Goal: Task Accomplishment & Management: Manage account settings

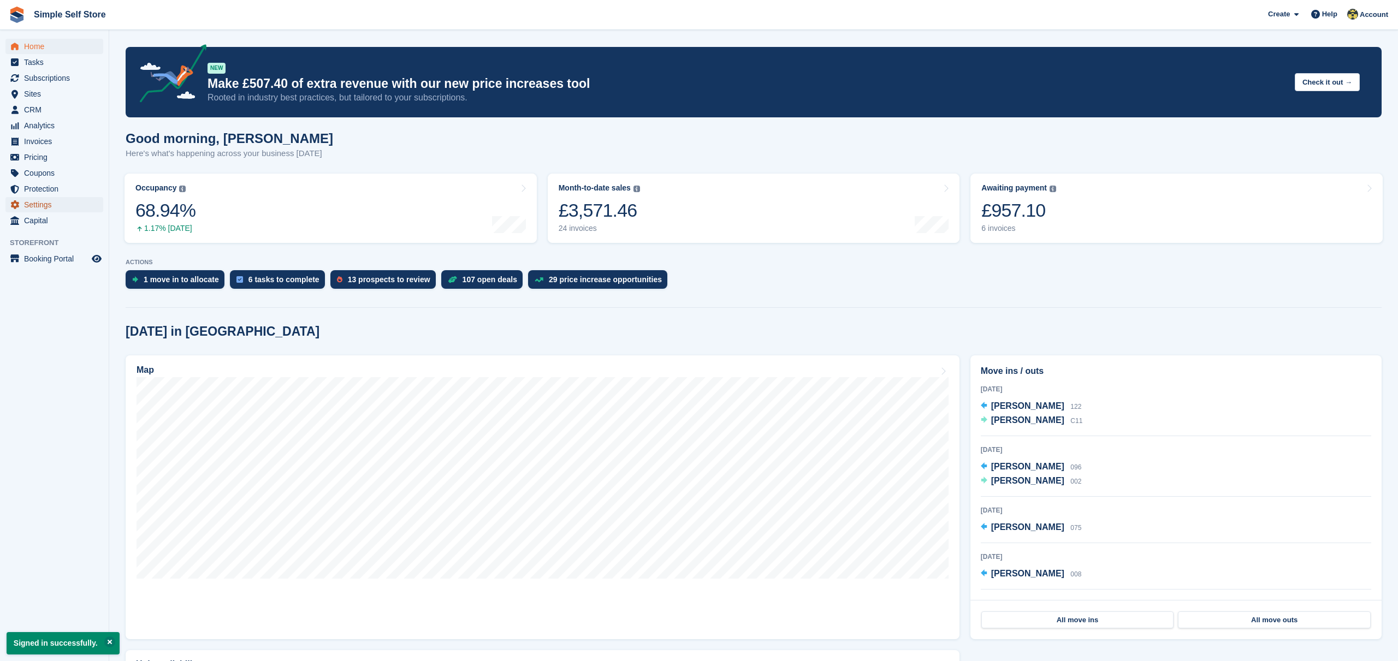
click at [34, 204] on span "Settings" at bounding box center [57, 204] width 66 height 15
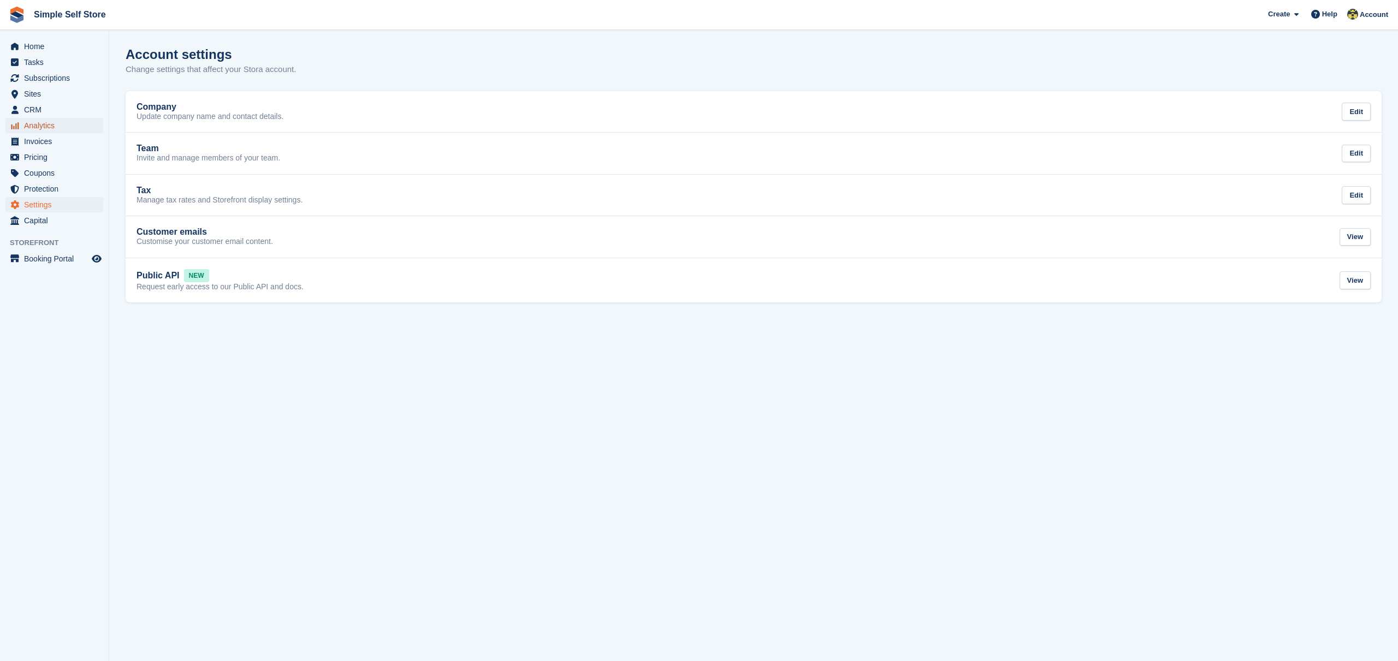
click at [43, 121] on span "Analytics" at bounding box center [57, 125] width 66 height 15
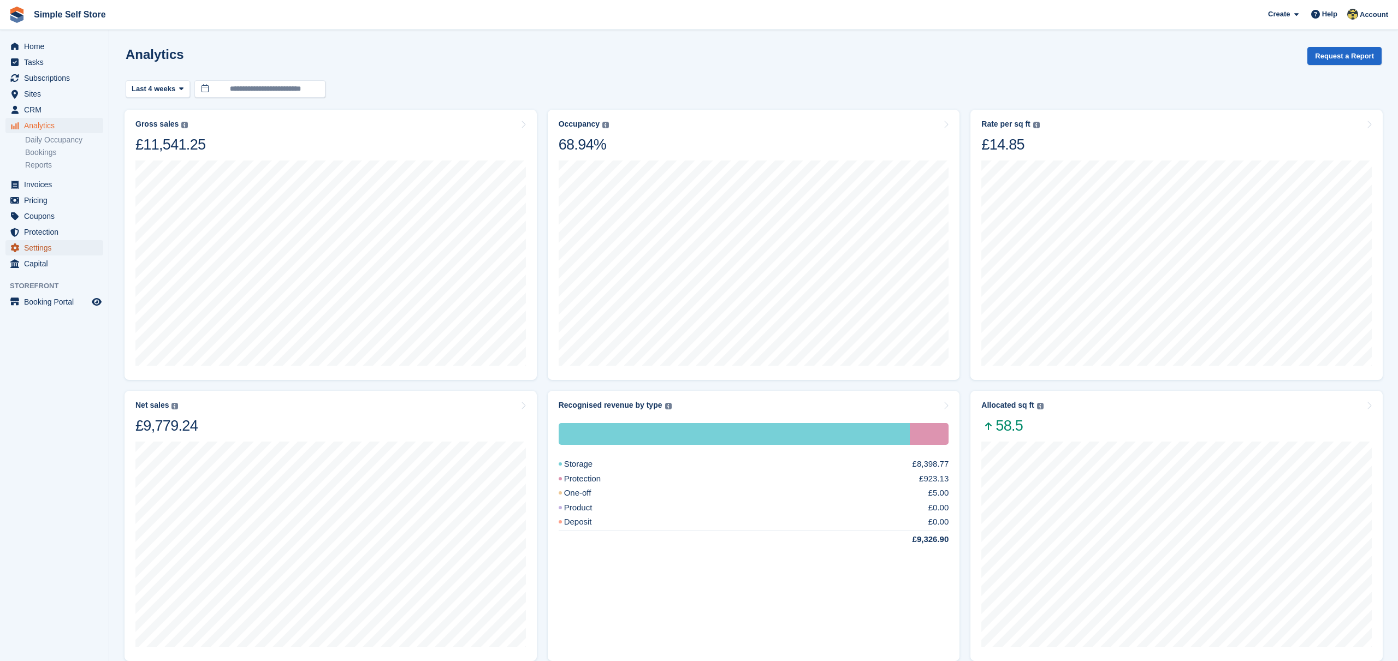
click at [43, 246] on span "Settings" at bounding box center [57, 247] width 66 height 15
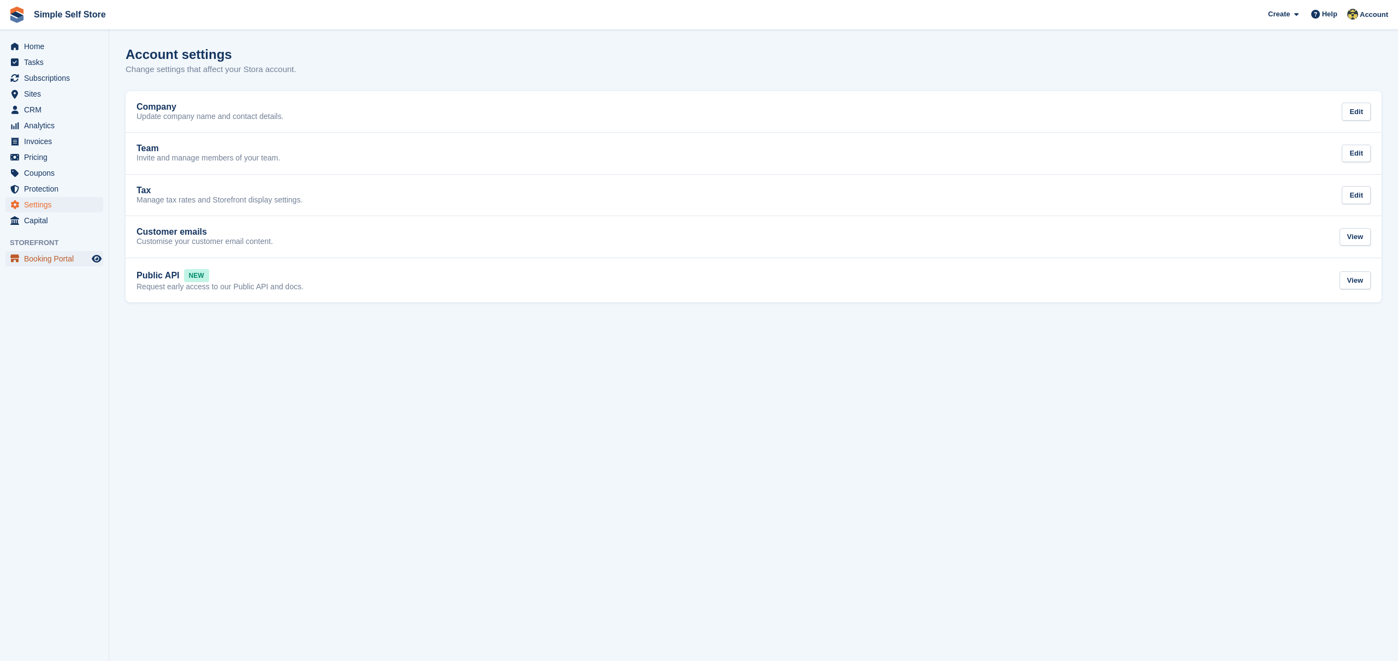
click at [51, 258] on span "Booking Portal" at bounding box center [57, 258] width 66 height 15
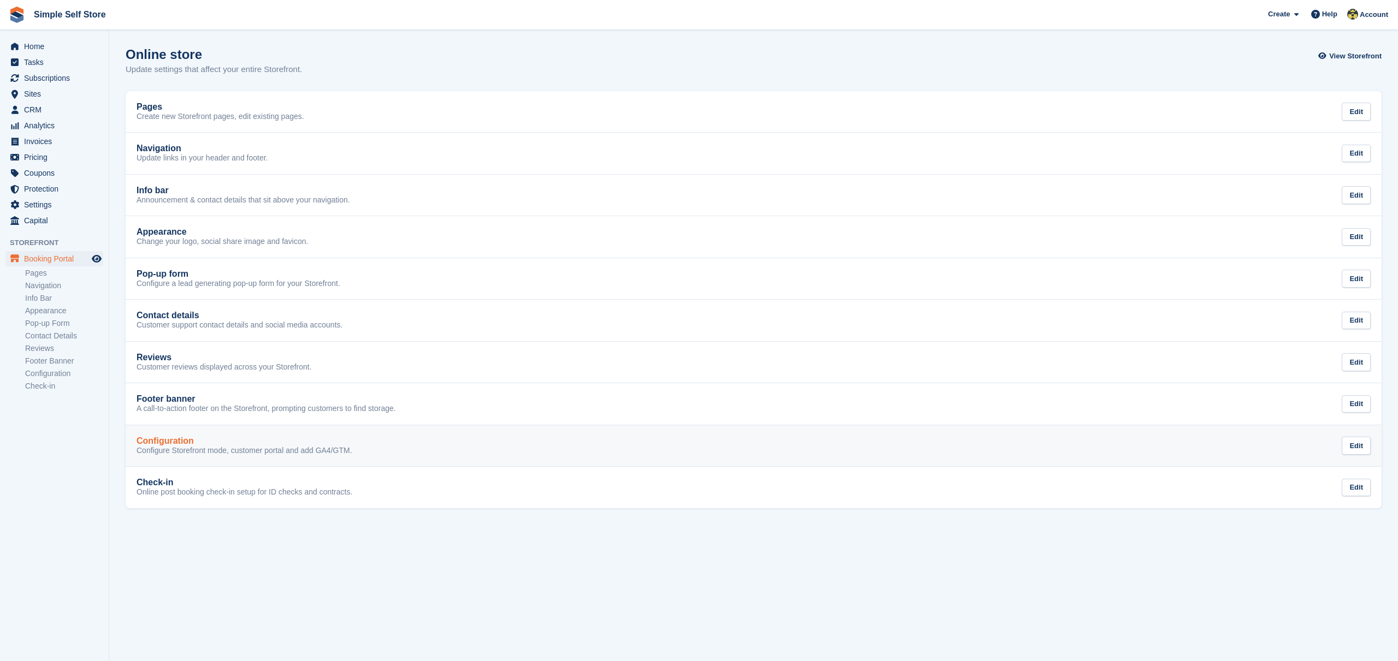
click at [276, 448] on p "Configure Storefront mode, customer portal and add GA4/GTM." at bounding box center [245, 451] width 216 height 10
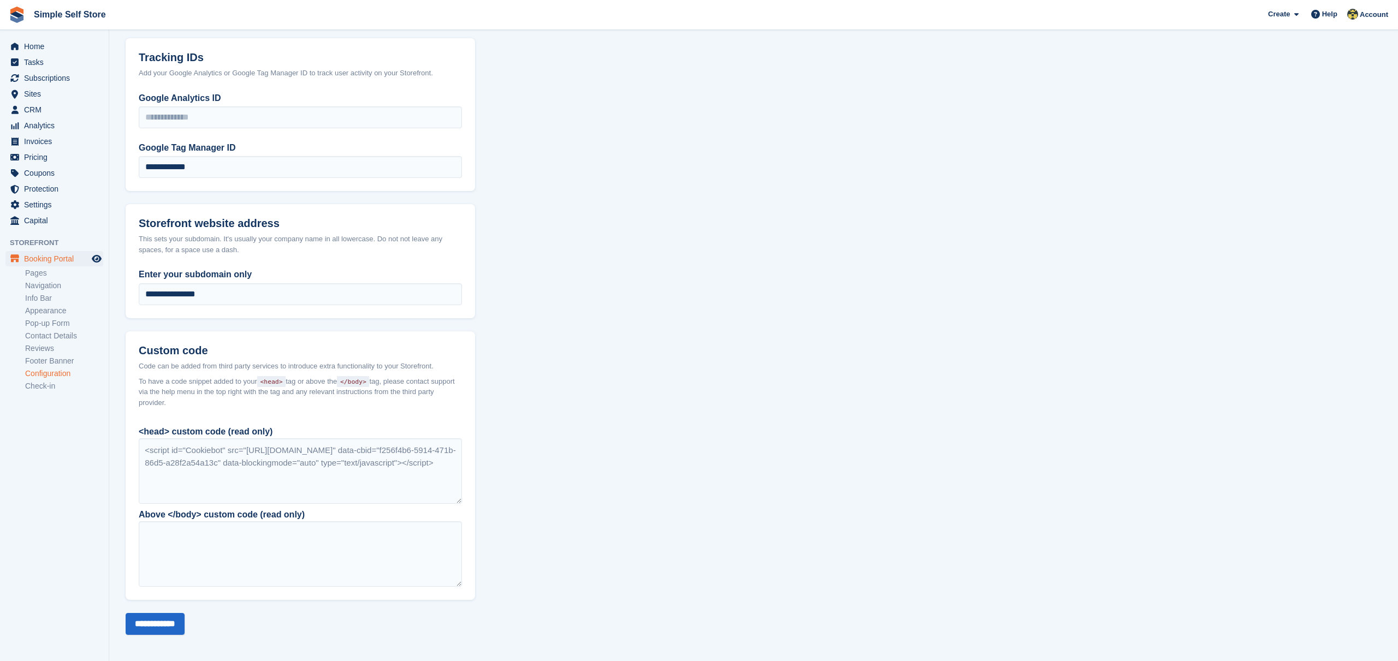
scroll to position [584, 0]
